Goal: Task Accomplishment & Management: Use online tool/utility

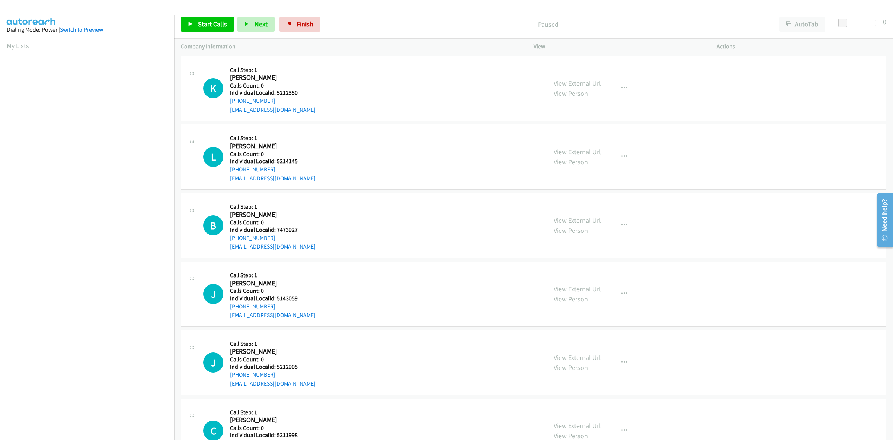
scroll to position [0, 1]
drag, startPoint x: 305, startPoint y: 92, endPoint x: 275, endPoint y: 92, distance: 29.8
click at [275, 92] on h5 "Individual Localid: 5212350" at bounding box center [273, 92] width 86 height 7
copy h5 "5212350"
click at [316, 82] on div "K Callback Scheduled Call Step: 1 Kevin Jackson America/Denver Calls Count: 0 I…" at bounding box center [371, 88] width 337 height 51
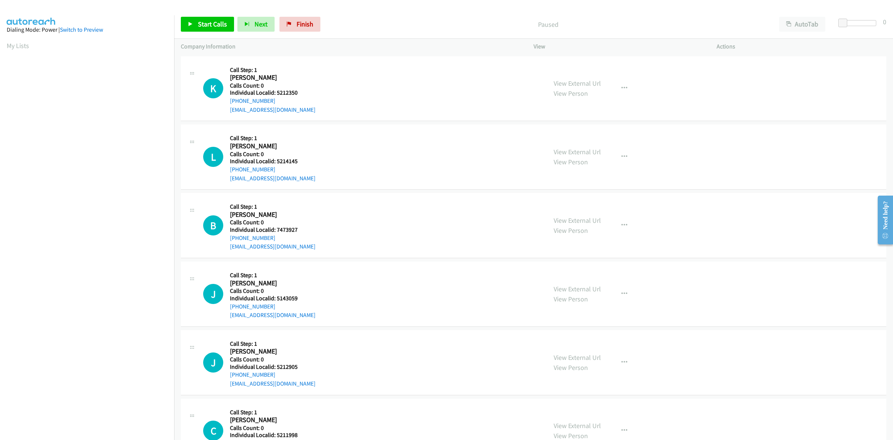
drag, startPoint x: 277, startPoint y: 99, endPoint x: 226, endPoint y: 105, distance: 51.3
click at [226, 105] on div "K Callback Scheduled Call Step: 1 Kevin Jackson America/Denver Calls Count: 0 I…" at bounding box center [371, 88] width 337 height 51
copy link "[PHONE_NUMBER]"
drag, startPoint x: 302, startPoint y: 93, endPoint x: 277, endPoint y: 92, distance: 24.2
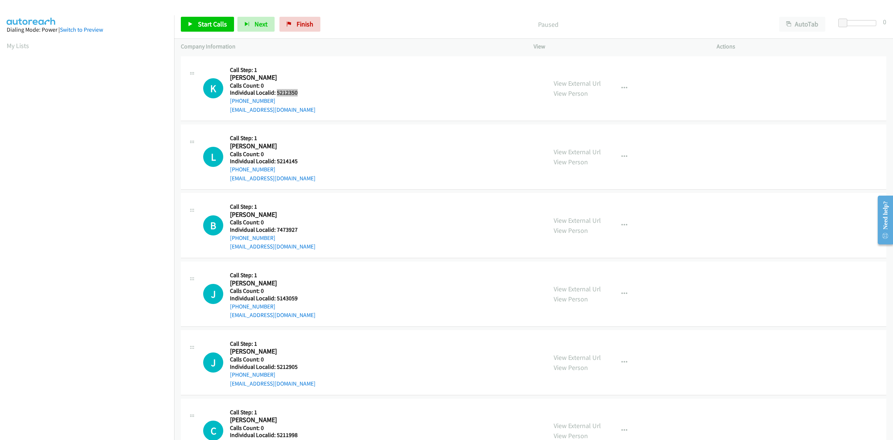
click at [277, 92] on h5 "Individual Localid: 5212350" at bounding box center [273, 92] width 86 height 7
copy h5 "5212350"
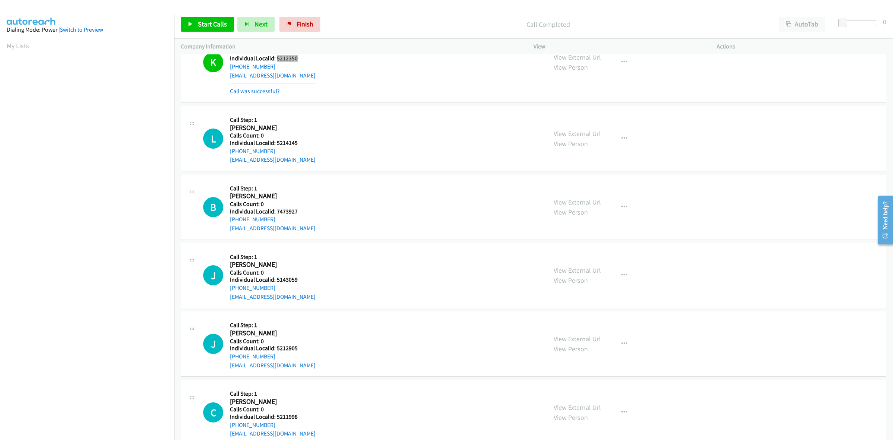
scroll to position [35, 0]
drag, startPoint x: 299, startPoint y: 143, endPoint x: 275, endPoint y: 142, distance: 23.1
click at [275, 142] on h5 "Individual Localid: 5214145" at bounding box center [273, 142] width 86 height 7
copy h5 "5214145"
